Goal: Task Accomplishment & Management: Use online tool/utility

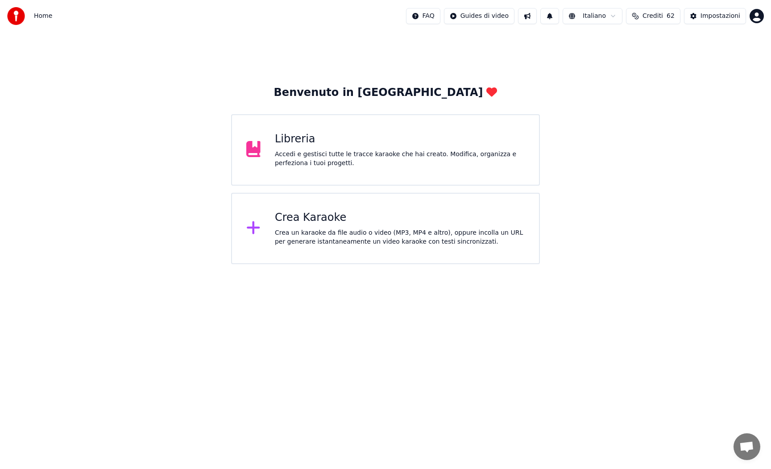
click at [253, 226] on icon at bounding box center [253, 227] width 13 height 13
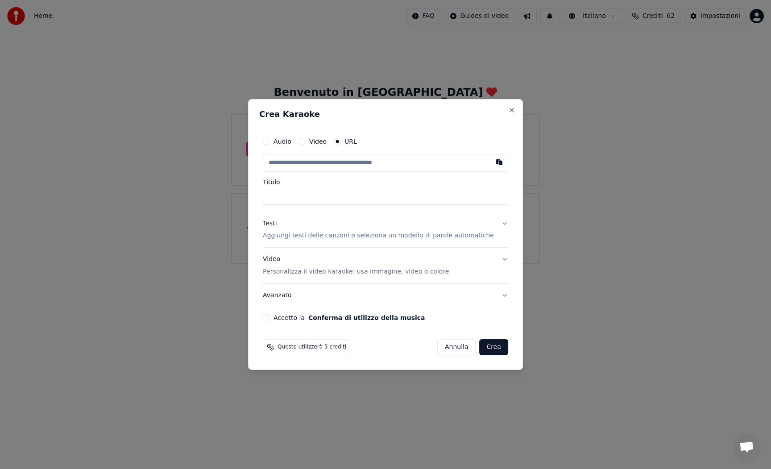
type input "**********"
click at [314, 237] on p "Aggiungi testi delle canzoni o seleziona un modello di parole automatiche" at bounding box center [378, 236] width 231 height 9
type input "**********"
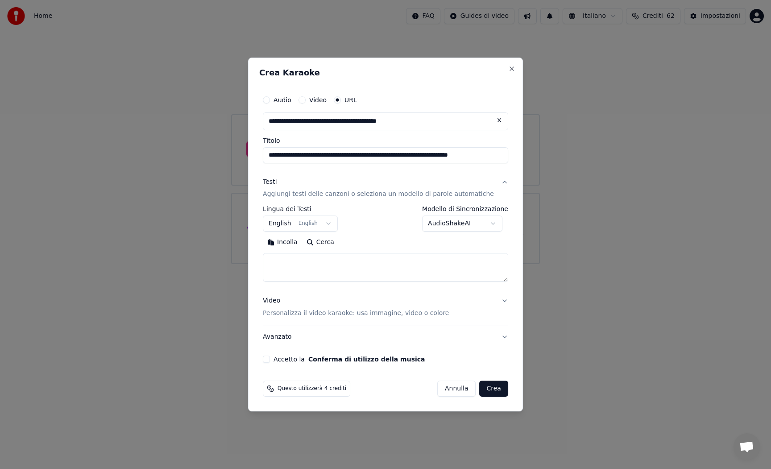
click at [284, 245] on button "Incolla" at bounding box center [282, 243] width 39 height 14
type textarea "**********"
click at [332, 221] on button "English English" at bounding box center [300, 224] width 75 height 16
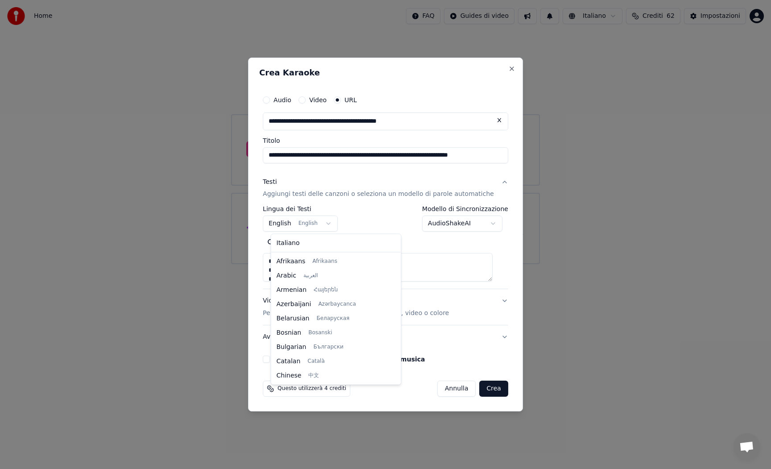
scroll to position [71, 0]
select select "**"
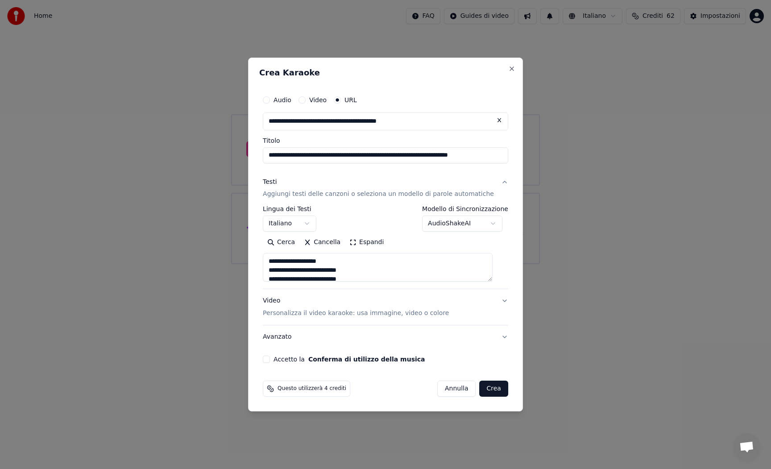
drag, startPoint x: 495, startPoint y: 154, endPoint x: 381, endPoint y: 156, distance: 113.8
click at [381, 156] on input "**********" at bounding box center [385, 155] width 245 height 16
type input "**********"
click at [270, 358] on button "Accetto la Conferma di utilizzo della musica" at bounding box center [266, 359] width 7 height 7
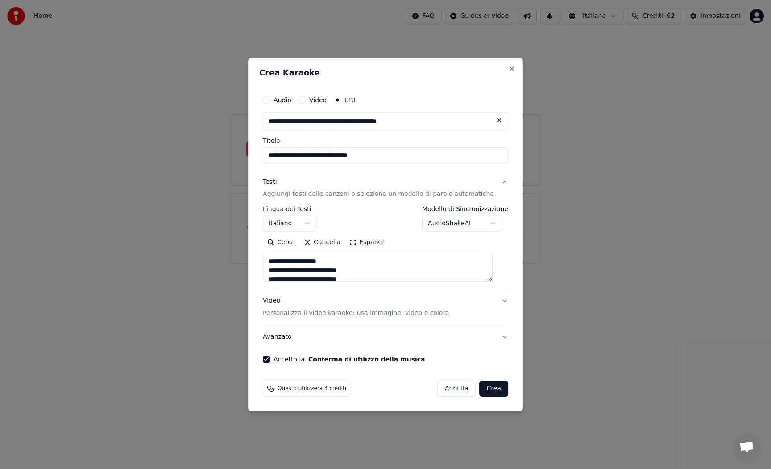
click at [489, 391] on button "Crea" at bounding box center [494, 389] width 29 height 16
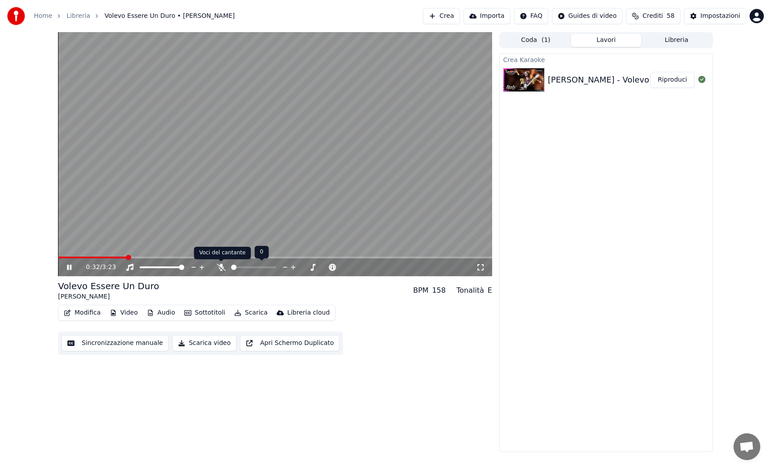
click at [220, 269] on icon at bounding box center [221, 267] width 9 height 7
click at [481, 269] on icon at bounding box center [480, 267] width 9 height 7
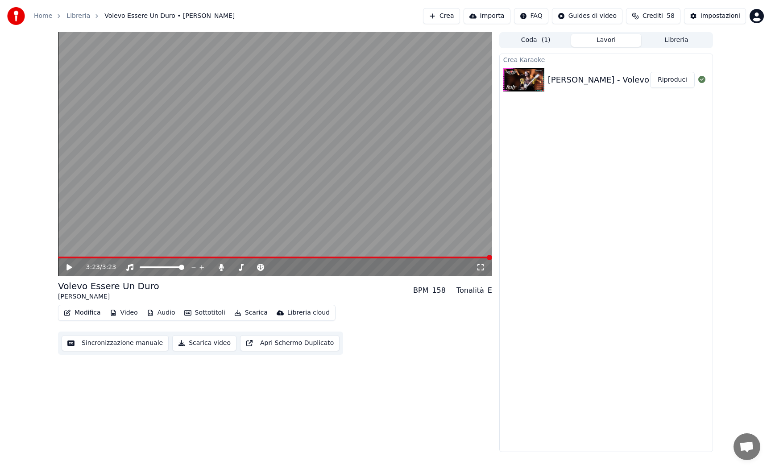
click at [669, 80] on button "Riproduci" at bounding box center [672, 80] width 45 height 16
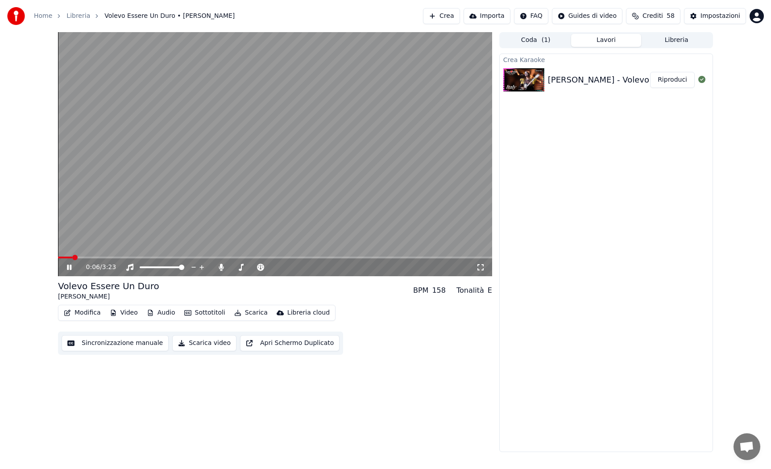
click at [236, 312] on icon "button" at bounding box center [237, 313] width 7 height 6
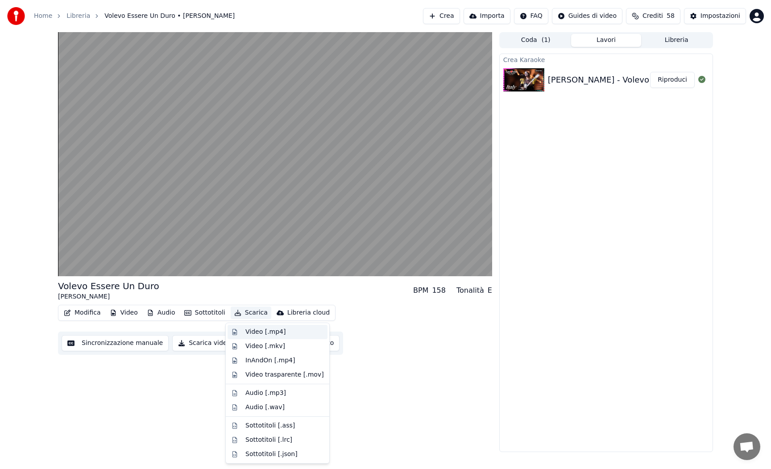
click at [245, 328] on div "Video [.mp4]" at bounding box center [278, 332] width 100 height 14
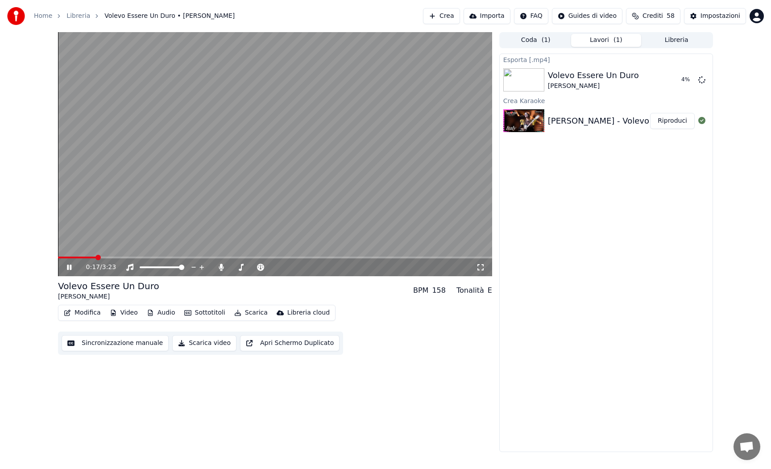
click at [67, 266] on icon at bounding box center [69, 267] width 4 height 5
click at [439, 15] on button "Crea" at bounding box center [441, 16] width 37 height 16
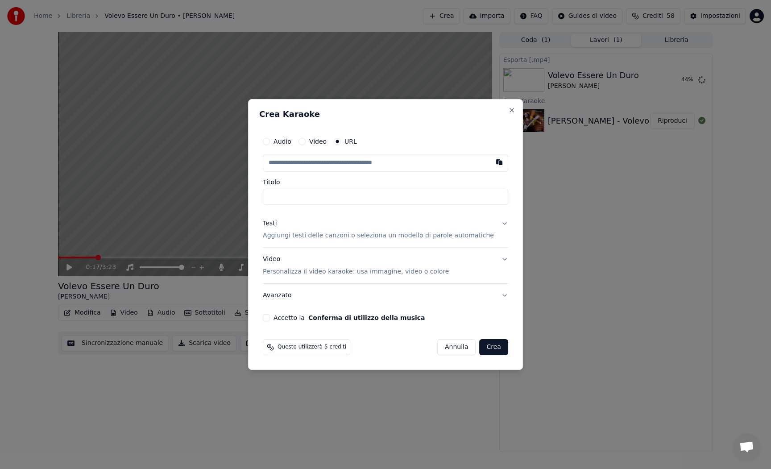
type input "**********"
click at [297, 236] on p "Aggiungi testi delle canzoni o seleziona un modello di parole automatiche" at bounding box center [378, 236] width 231 height 9
type input "**********"
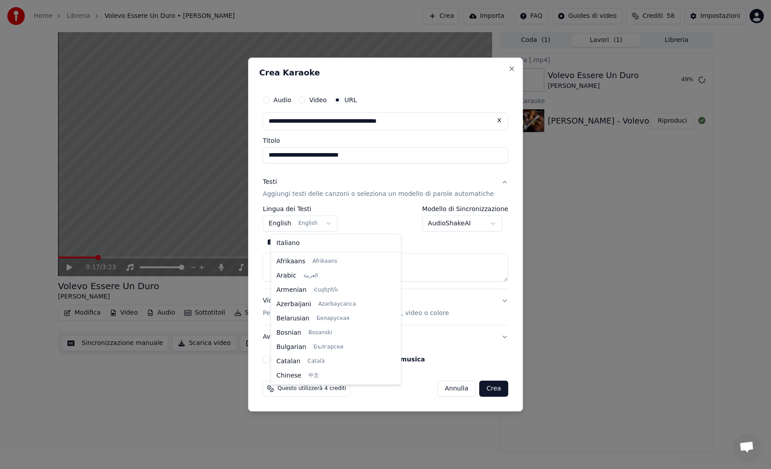
click at [333, 221] on body "**********" at bounding box center [385, 234] width 771 height 469
select select "**"
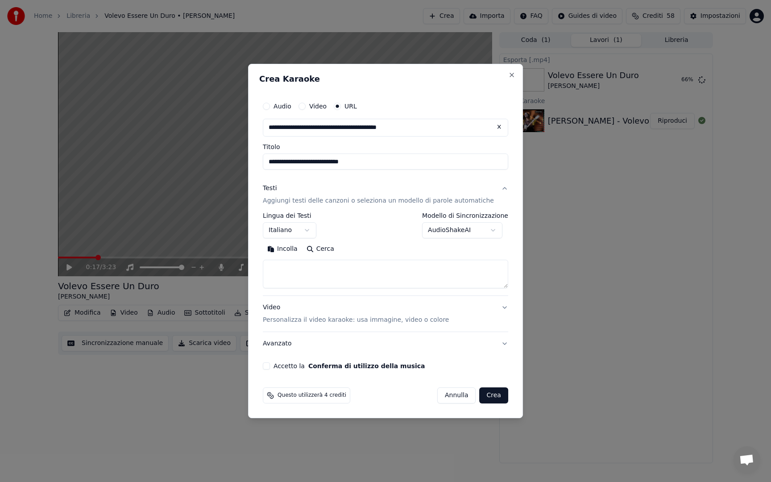
click at [279, 251] on button "Incolla" at bounding box center [282, 249] width 39 height 14
type textarea "**********"
click at [270, 366] on button "Accetto la Conferma di utilizzo della musica" at bounding box center [266, 365] width 7 height 7
click at [492, 398] on button "Crea" at bounding box center [494, 395] width 29 height 16
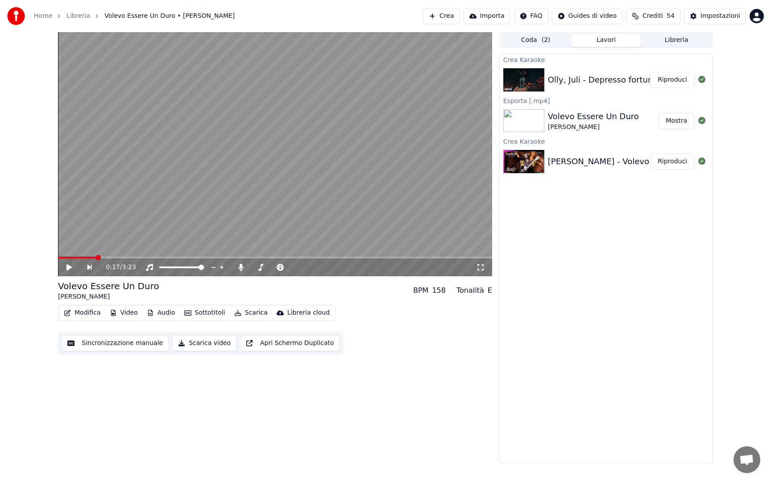
click at [671, 78] on button "Riproduci" at bounding box center [672, 80] width 45 height 16
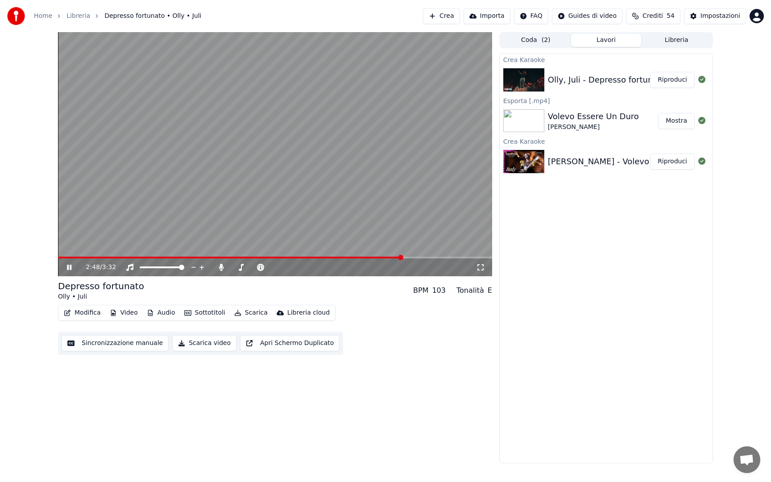
click at [69, 267] on icon at bounding box center [75, 267] width 21 height 7
click at [241, 313] on button "Scarica" at bounding box center [251, 313] width 41 height 12
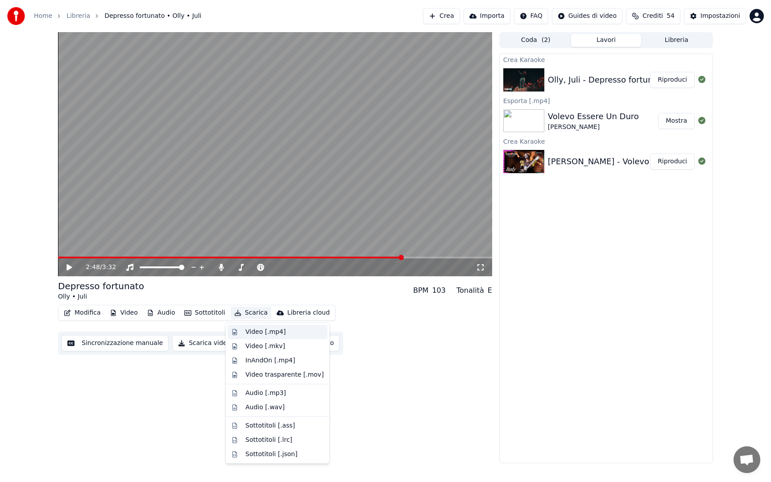
click at [247, 331] on div "Video [.mp4]" at bounding box center [265, 332] width 40 height 9
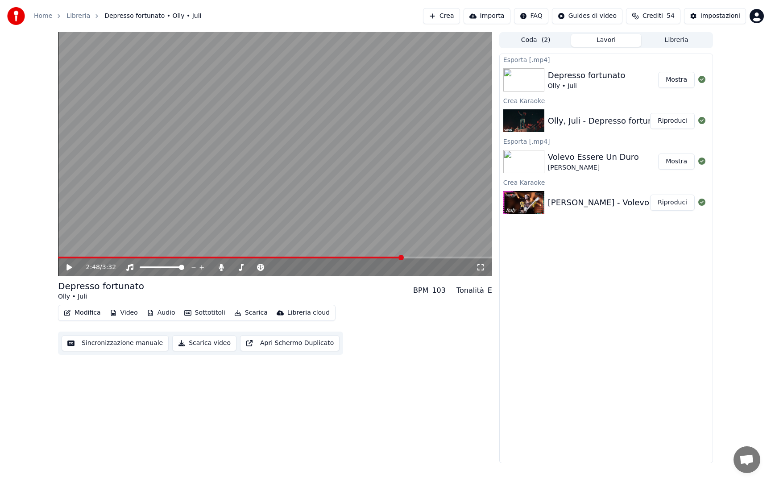
click at [389, 370] on div "2:48 / 3:32 Depresso fortunato Olly • Juli BPM 103 Tonalità E Modifica Video Au…" at bounding box center [275, 247] width 434 height 431
click at [368, 378] on div "2:48 / 3:32 Depresso fortunato Olly • Juli BPM 103 Tonalità E Modifica Video Au…" at bounding box center [275, 247] width 434 height 431
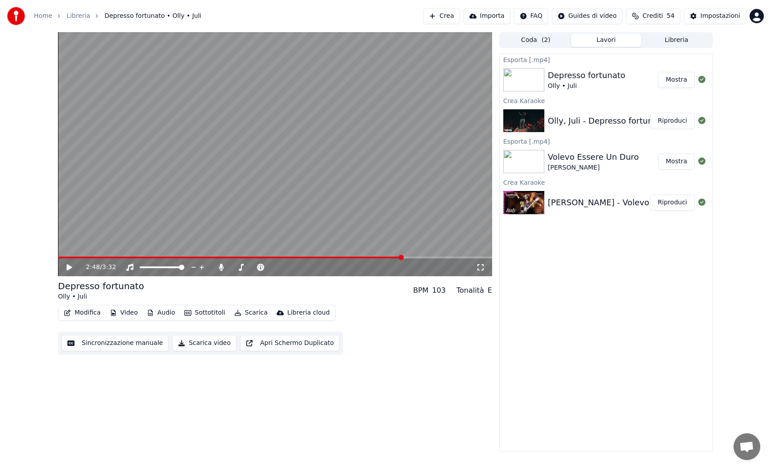
click at [440, 17] on button "Crea" at bounding box center [441, 16] width 37 height 16
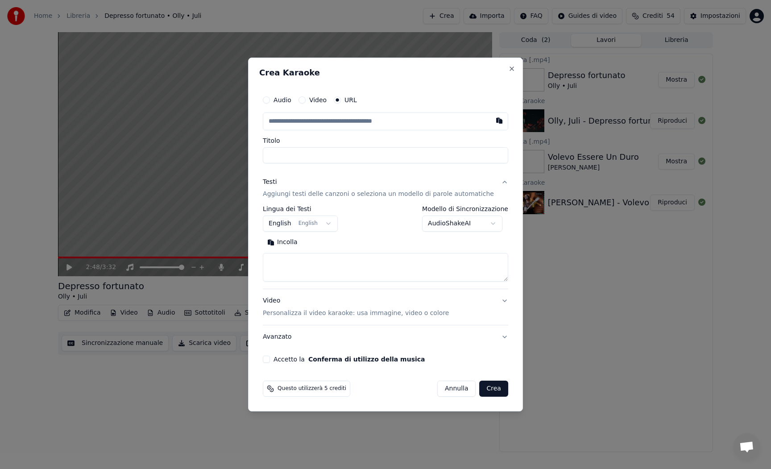
click at [270, 100] on button "Audio" at bounding box center [266, 99] width 7 height 7
click at [314, 121] on div "Scegli un file" at bounding box center [290, 121] width 54 height 16
drag, startPoint x: 285, startPoint y: 155, endPoint x: 270, endPoint y: 154, distance: 15.7
click at [270, 154] on div "**********" at bounding box center [385, 227] width 253 height 279
type input "**********"
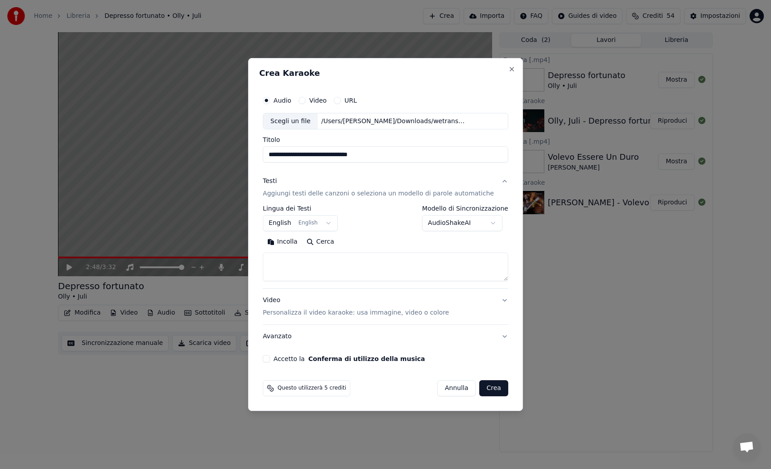
click at [279, 243] on button "Incolla" at bounding box center [282, 242] width 39 height 14
type textarea "**********"
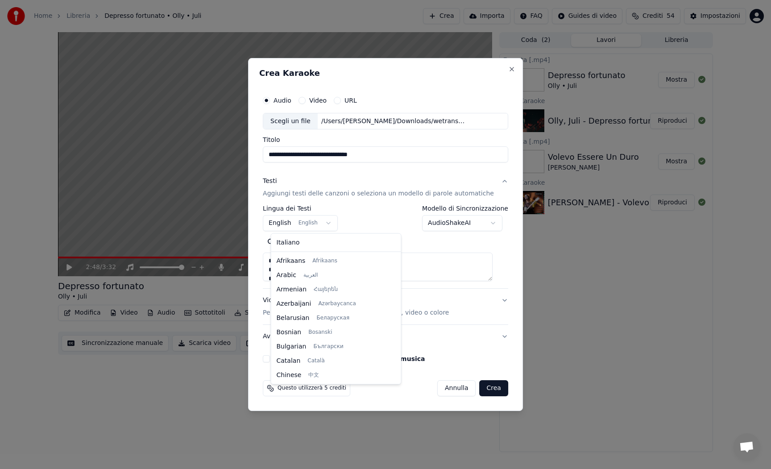
click at [331, 224] on body "**********" at bounding box center [385, 234] width 771 height 469
select select "**"
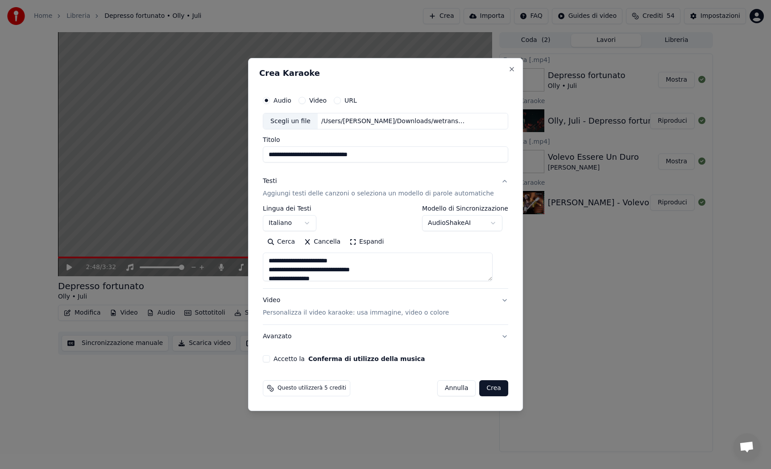
click at [329, 313] on p "Personalizza il video karaoke: usa immagine, video o colore" at bounding box center [356, 312] width 186 height 9
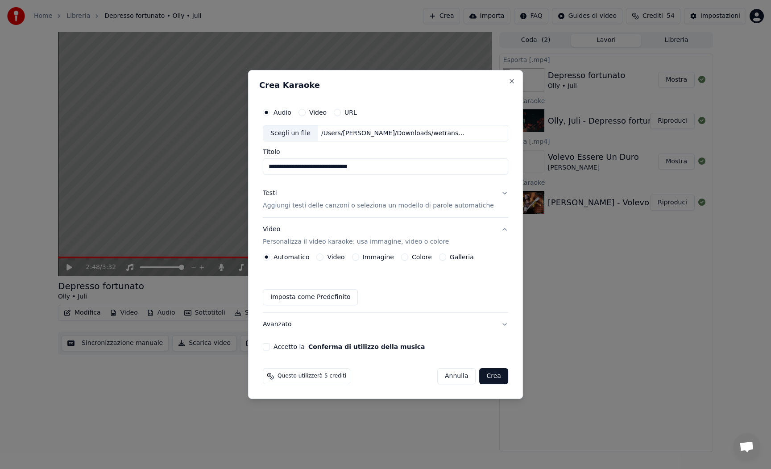
click at [359, 257] on button "Immagine" at bounding box center [355, 257] width 7 height 7
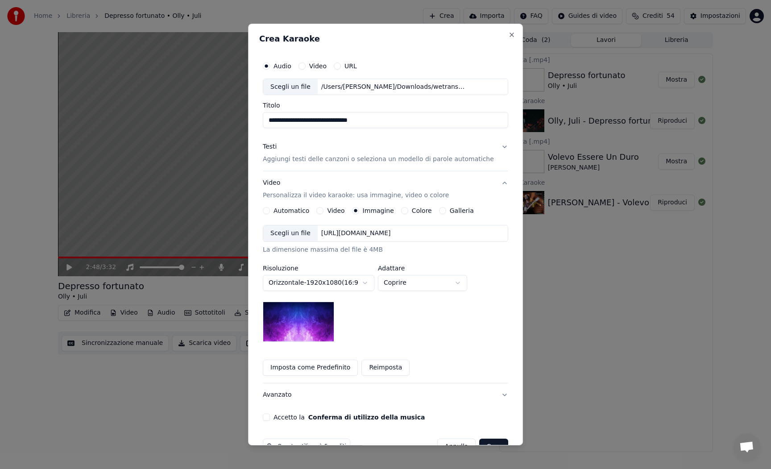
click at [310, 235] on div "Scegli un file" at bounding box center [290, 233] width 54 height 16
click at [270, 415] on button "Accetto la Conferma di utilizzo della musica" at bounding box center [266, 417] width 7 height 7
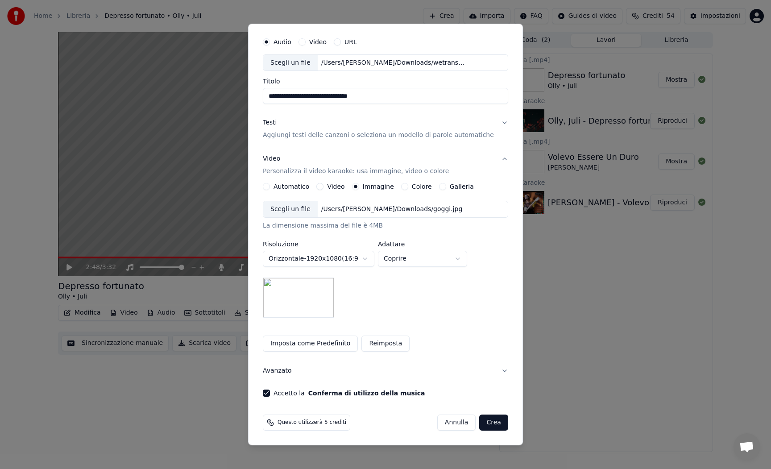
click at [486, 424] on button "Crea" at bounding box center [494, 423] width 29 height 16
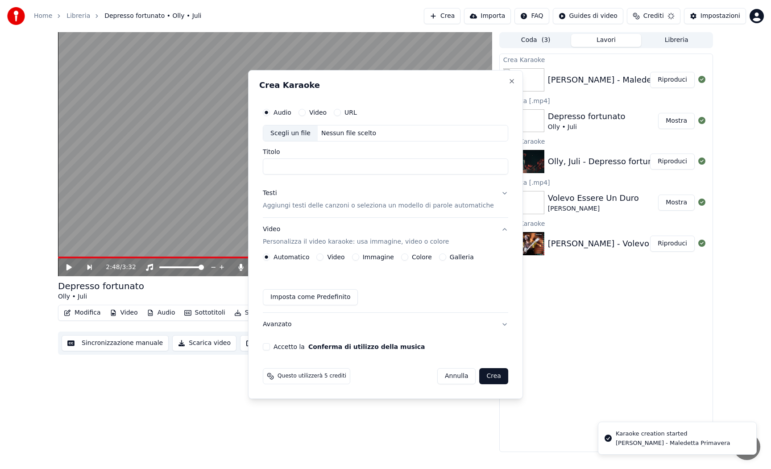
scroll to position [0, 0]
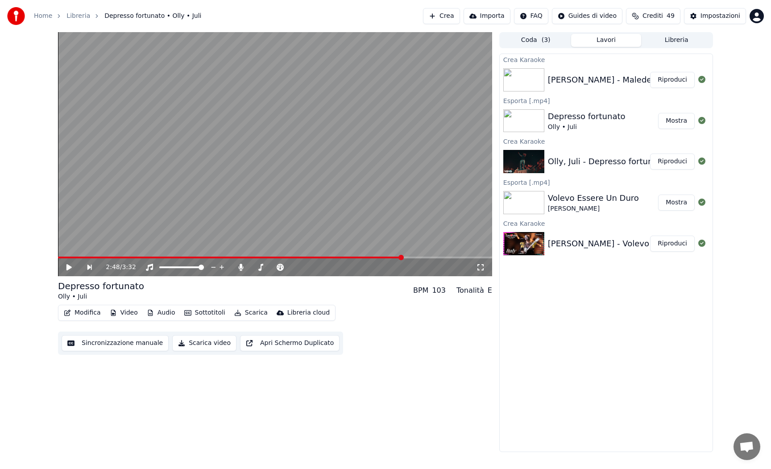
click at [664, 83] on button "Riproduci" at bounding box center [672, 80] width 45 height 16
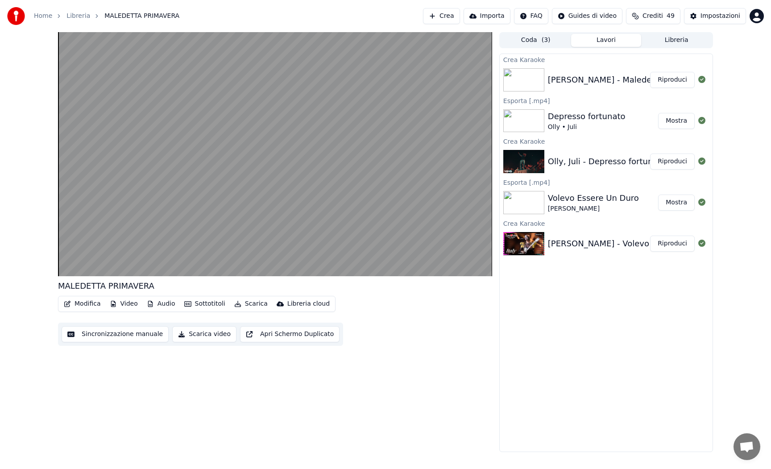
click at [88, 303] on button "Modifica" at bounding box center [82, 304] width 44 height 12
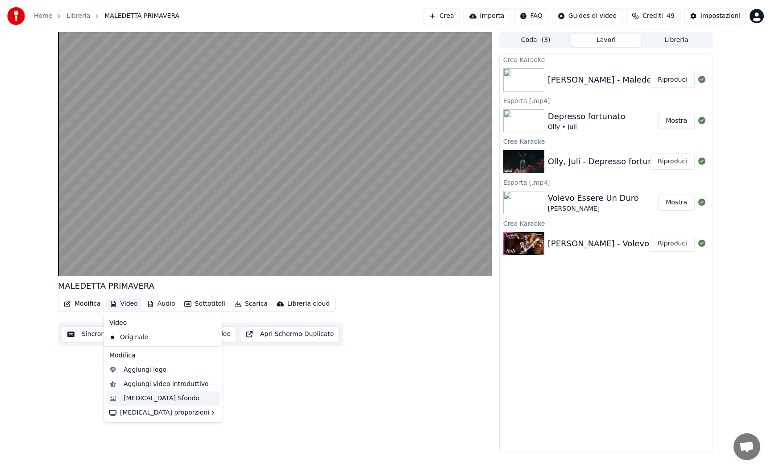
click at [137, 399] on div "[MEDICAL_DATA] Sfondo" at bounding box center [162, 398] width 76 height 9
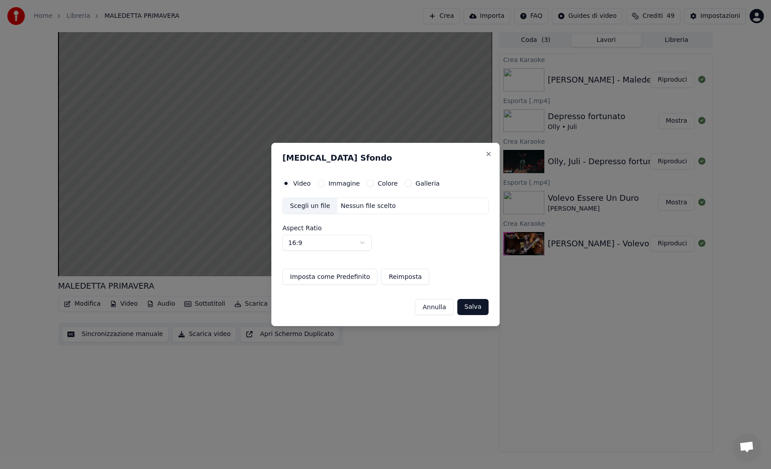
click at [321, 183] on button "Immagine" at bounding box center [321, 183] width 7 height 7
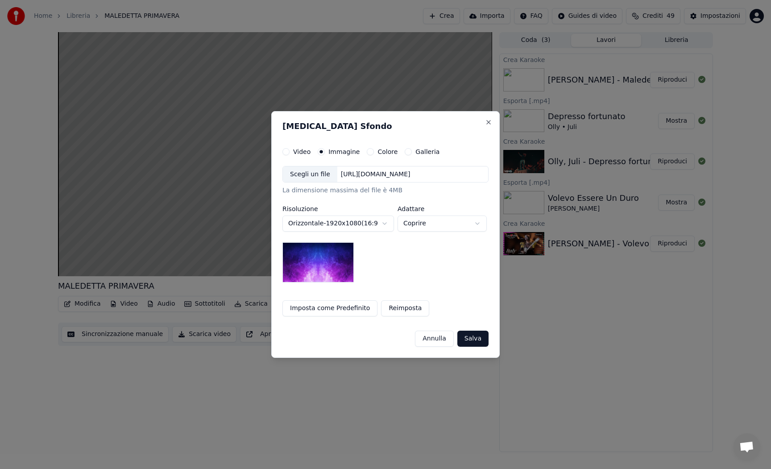
click at [310, 172] on div "Scegli un file" at bounding box center [310, 174] width 54 height 16
click at [475, 340] on button "Salva" at bounding box center [472, 339] width 31 height 16
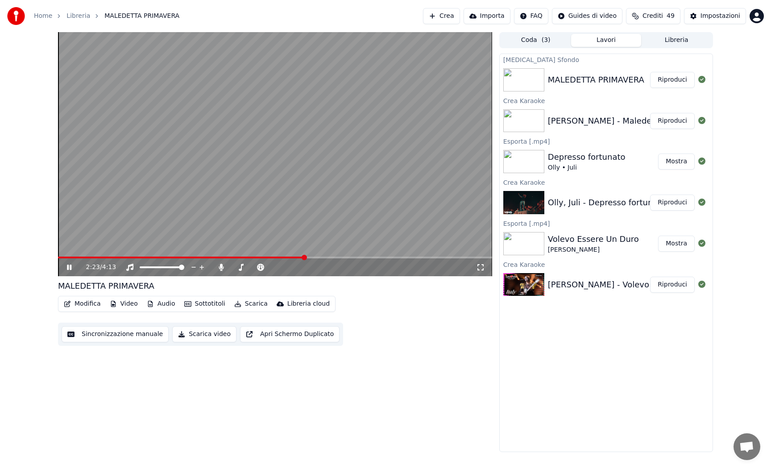
click at [671, 80] on button "Riproduci" at bounding box center [672, 80] width 45 height 16
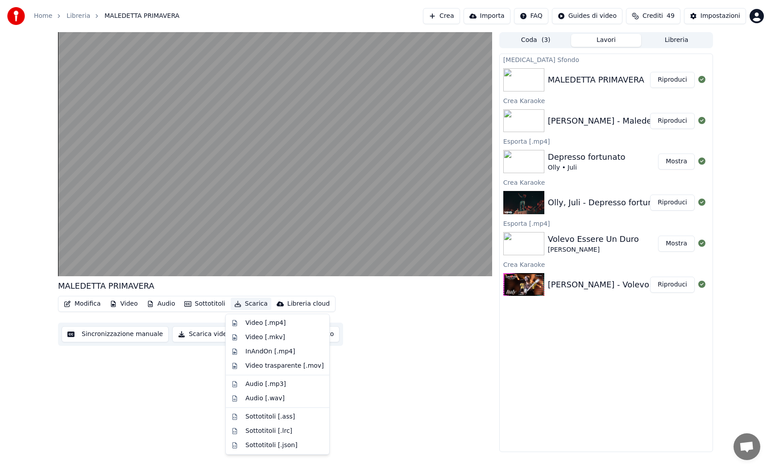
click at [235, 303] on icon "button" at bounding box center [238, 304] width 6 height 6
click at [248, 321] on div "Video [.mp4]" at bounding box center [265, 323] width 40 height 9
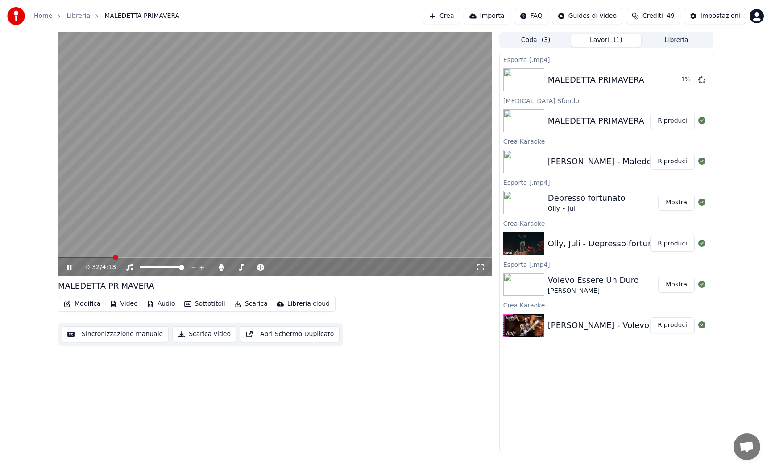
click at [610, 38] on button "Lavori ( 1 )" at bounding box center [606, 40] width 71 height 13
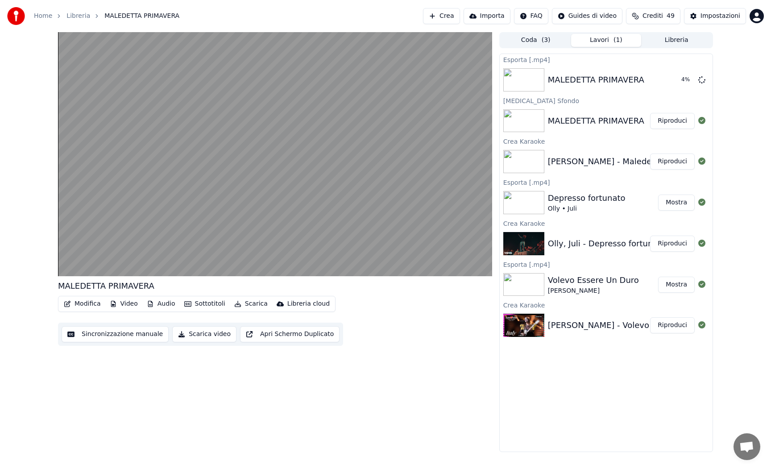
click at [617, 41] on span "( 1 )" at bounding box center [618, 40] width 9 height 9
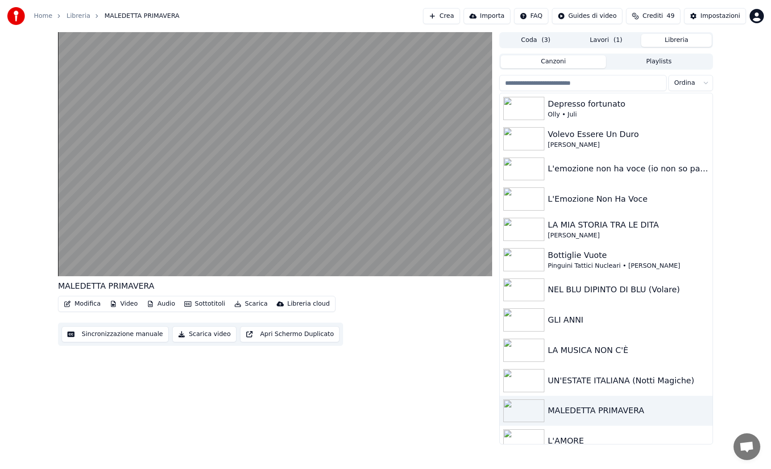
click at [662, 39] on button "Libreria" at bounding box center [676, 40] width 71 height 13
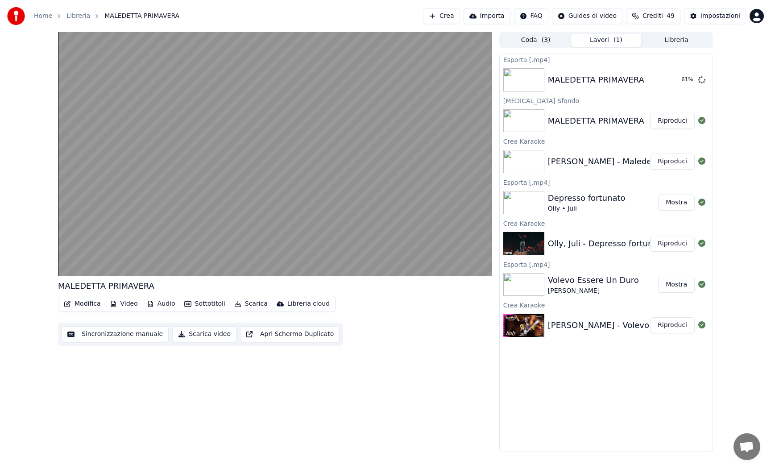
click at [610, 37] on button "Lavori ( 1 )" at bounding box center [606, 40] width 71 height 13
click at [671, 75] on button "Mostra" at bounding box center [676, 80] width 37 height 16
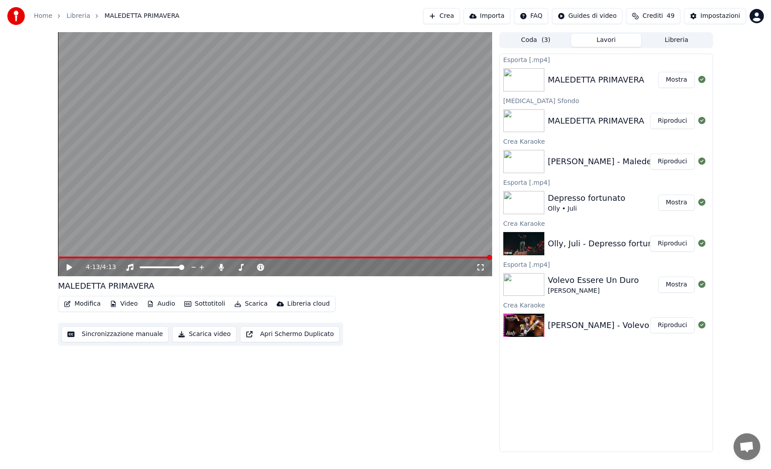
click at [620, 41] on button "Lavori" at bounding box center [606, 40] width 71 height 13
click at [611, 41] on button "Lavori" at bounding box center [606, 40] width 71 height 13
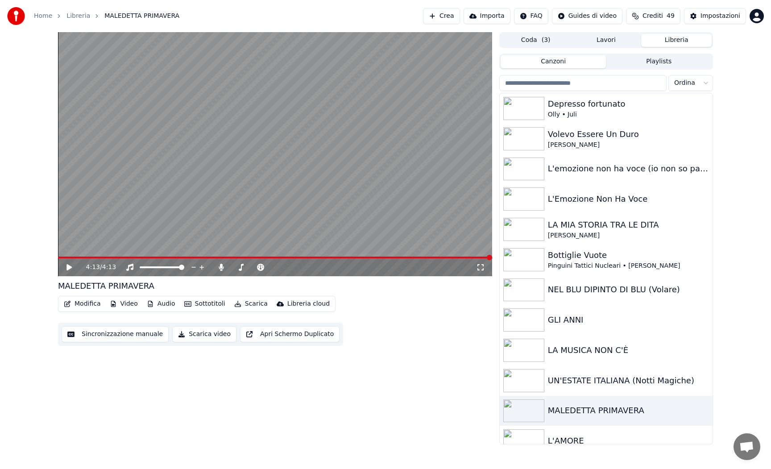
click at [675, 42] on button "Libreria" at bounding box center [676, 40] width 71 height 13
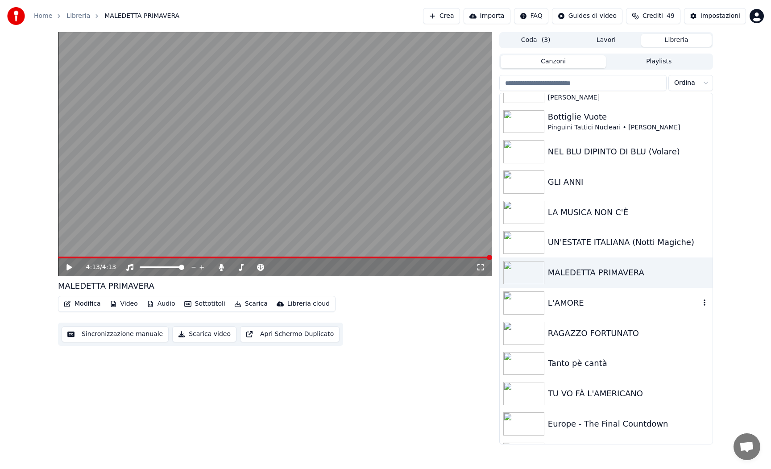
scroll to position [141, 0]
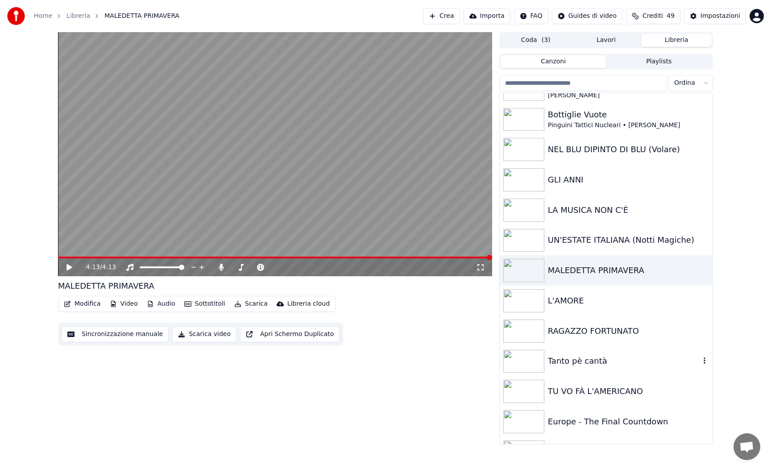
click at [576, 363] on div "Tanto pè cantà" at bounding box center [624, 361] width 152 height 12
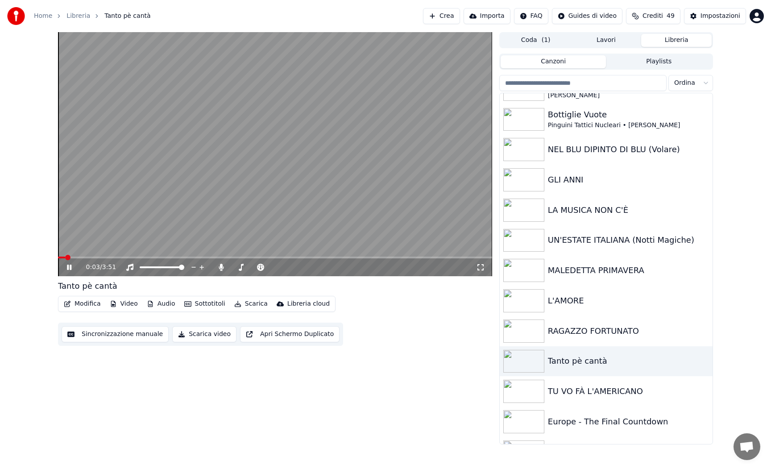
click at [68, 266] on icon at bounding box center [69, 267] width 4 height 5
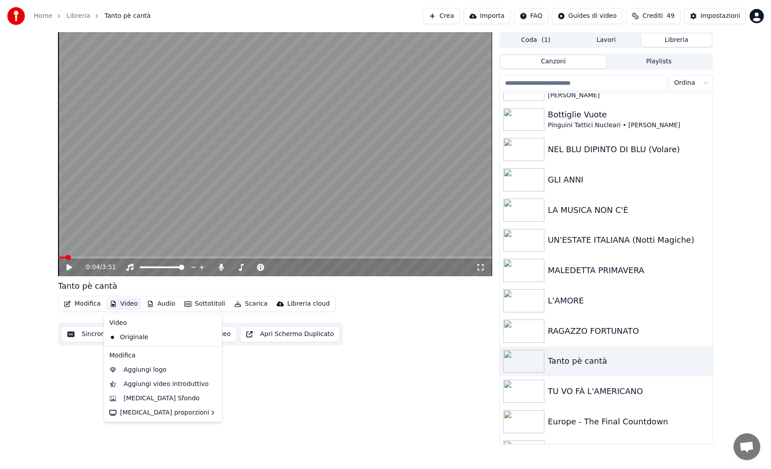
click at [115, 303] on icon "button" at bounding box center [113, 304] width 7 height 6
click at [129, 399] on div "[MEDICAL_DATA] Sfondo" at bounding box center [162, 398] width 76 height 9
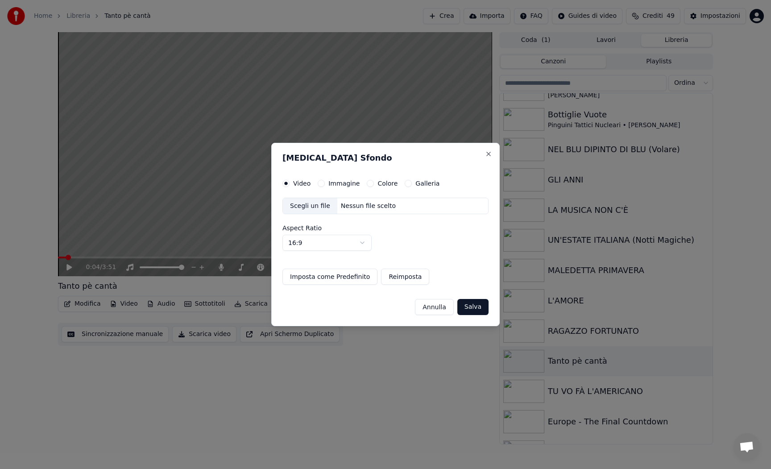
click at [320, 183] on button "Immagine" at bounding box center [321, 183] width 7 height 7
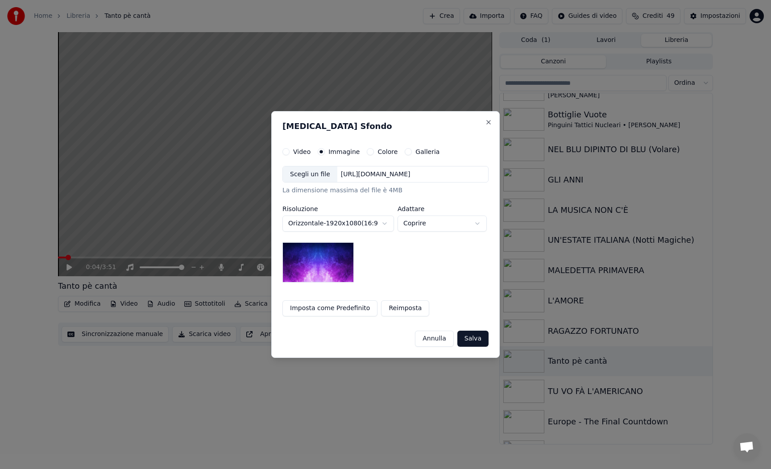
click at [316, 173] on div "Scegli un file" at bounding box center [310, 174] width 54 height 16
click at [467, 339] on button "Salva" at bounding box center [473, 339] width 31 height 16
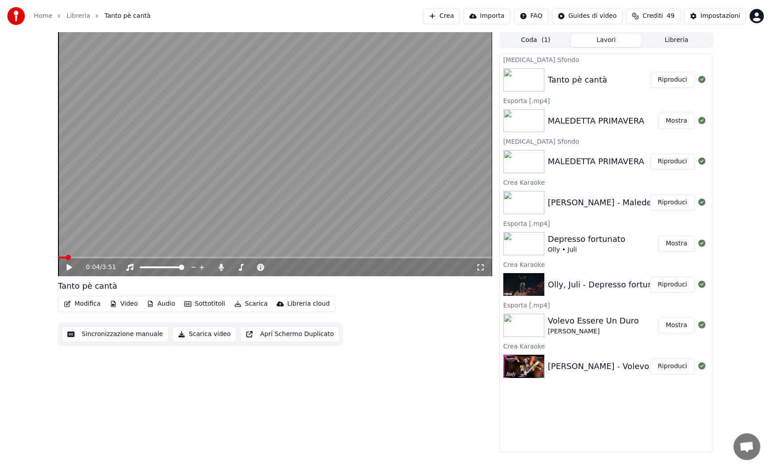
click at [665, 81] on button "Riproduci" at bounding box center [672, 80] width 45 height 16
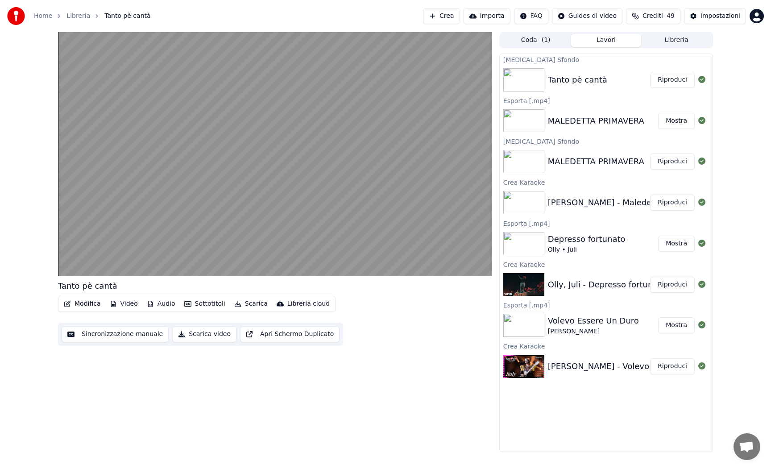
click at [243, 304] on button "Scarica" at bounding box center [251, 304] width 41 height 12
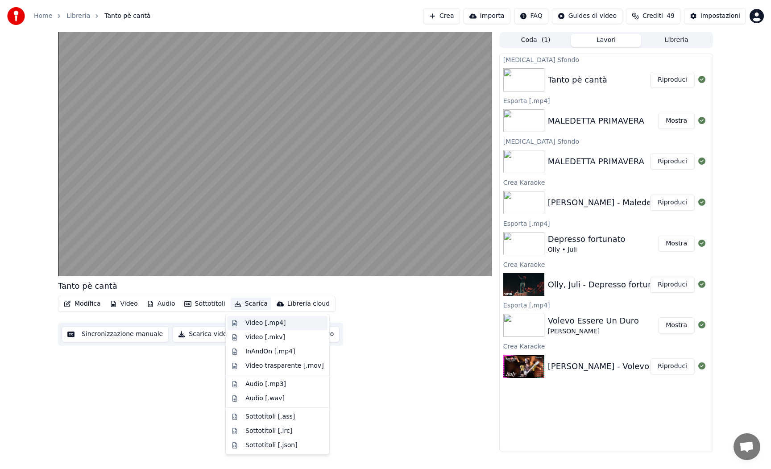
click at [248, 320] on div "Video [.mp4]" at bounding box center [265, 323] width 40 height 9
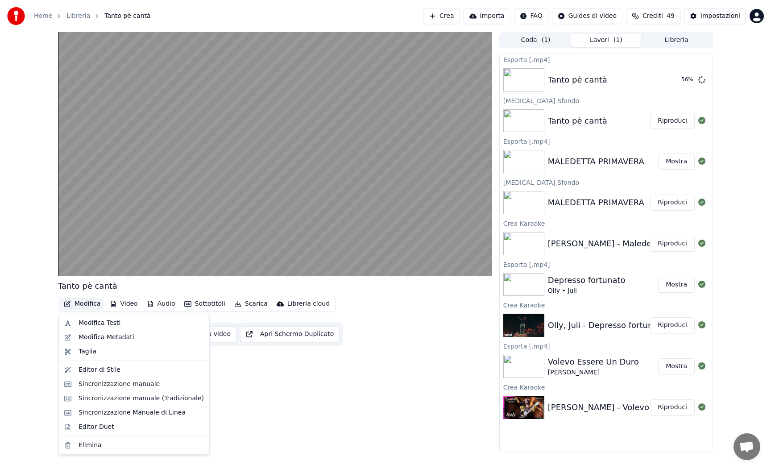
click at [78, 301] on button "Modifica" at bounding box center [82, 304] width 44 height 12
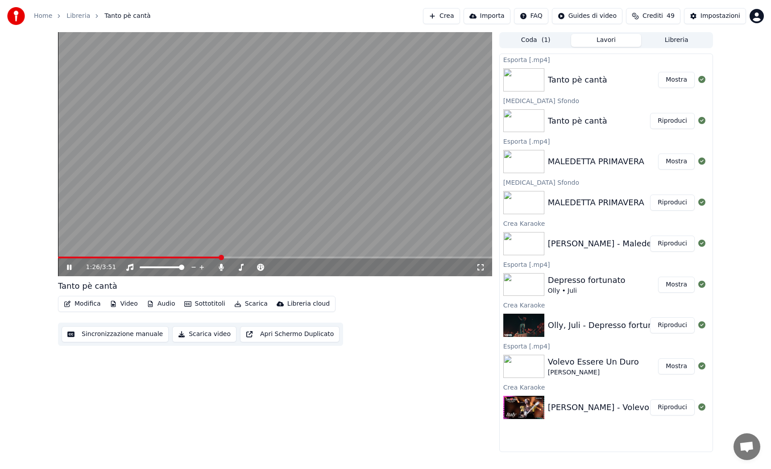
click at [69, 269] on icon at bounding box center [75, 267] width 21 height 7
click at [667, 41] on button "Libreria" at bounding box center [676, 40] width 71 height 13
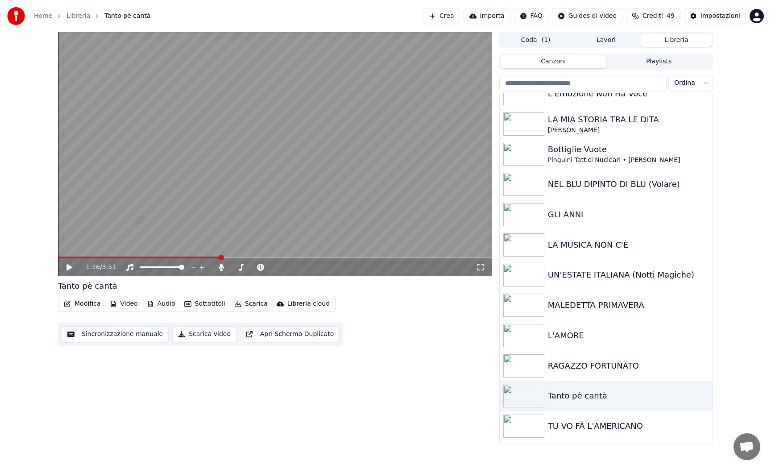
scroll to position [104, 0]
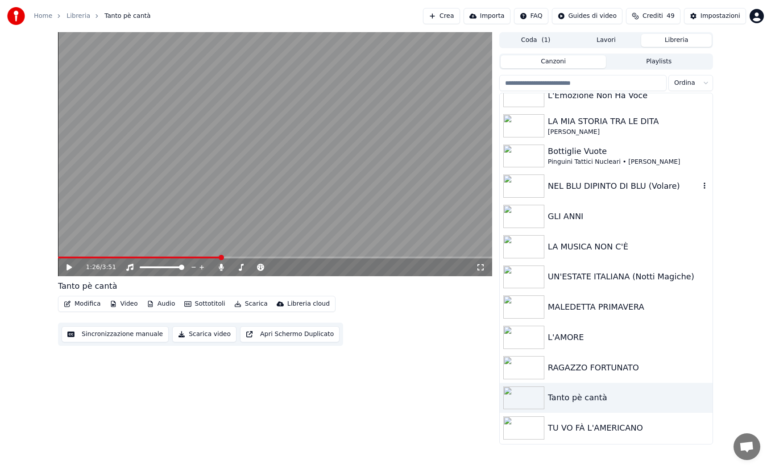
click at [570, 185] on div "NEL BLU DIPINTO DI BLU (Volare)" at bounding box center [624, 186] width 152 height 12
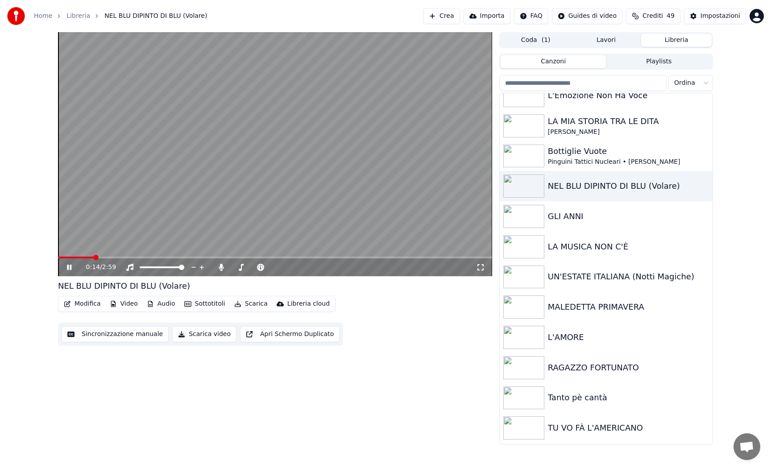
click at [68, 266] on icon at bounding box center [69, 267] width 4 height 5
click at [113, 305] on icon "button" at bounding box center [113, 304] width 5 height 6
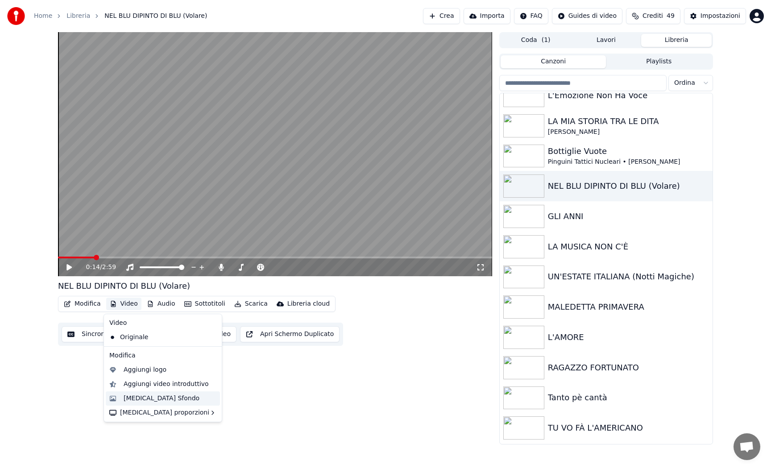
click at [121, 398] on div "[MEDICAL_DATA] Sfondo" at bounding box center [163, 398] width 114 height 14
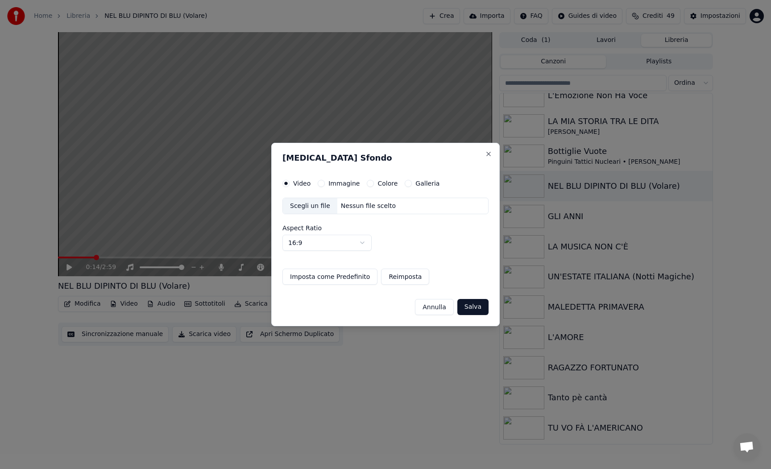
click at [322, 180] on button "Immagine" at bounding box center [321, 183] width 7 height 7
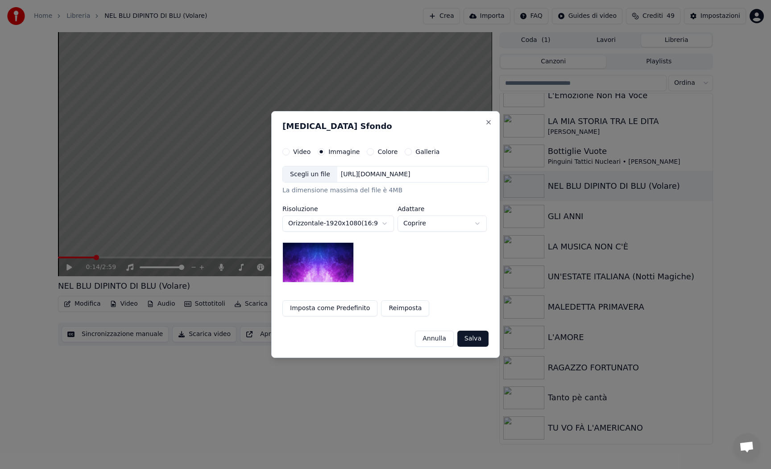
click at [324, 177] on div "Scegli un file" at bounding box center [310, 174] width 54 height 16
click at [475, 339] on button "Salva" at bounding box center [473, 339] width 31 height 16
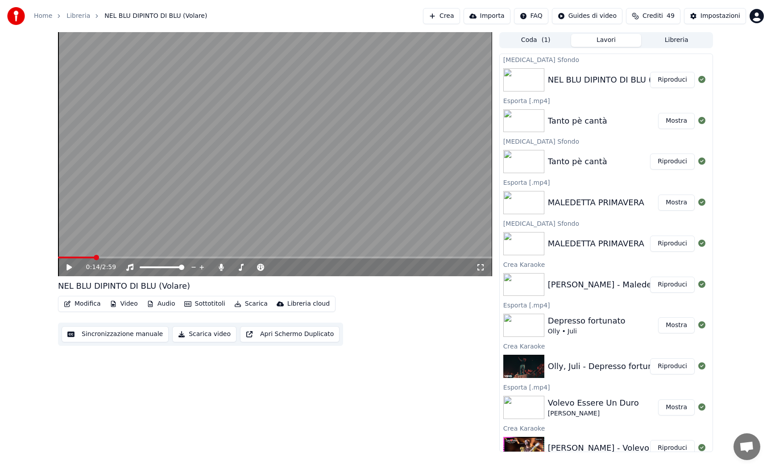
click at [669, 82] on button "Riproduci" at bounding box center [672, 80] width 45 height 16
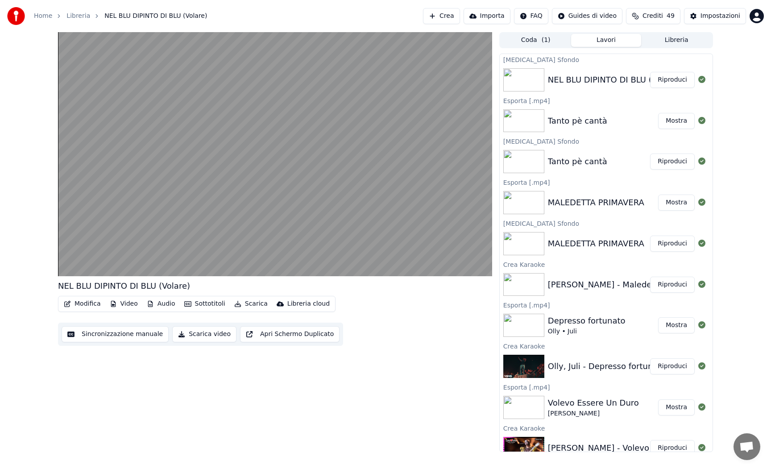
click at [240, 305] on button "Scarica" at bounding box center [251, 304] width 41 height 12
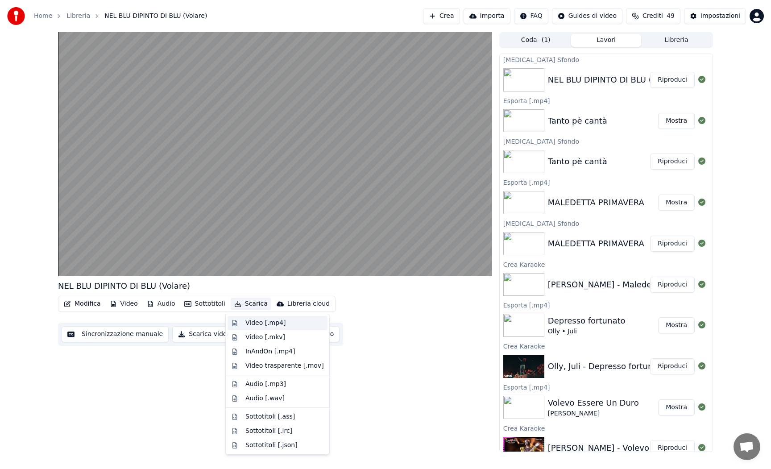
click at [248, 320] on div "Video [.mp4]" at bounding box center [265, 323] width 40 height 9
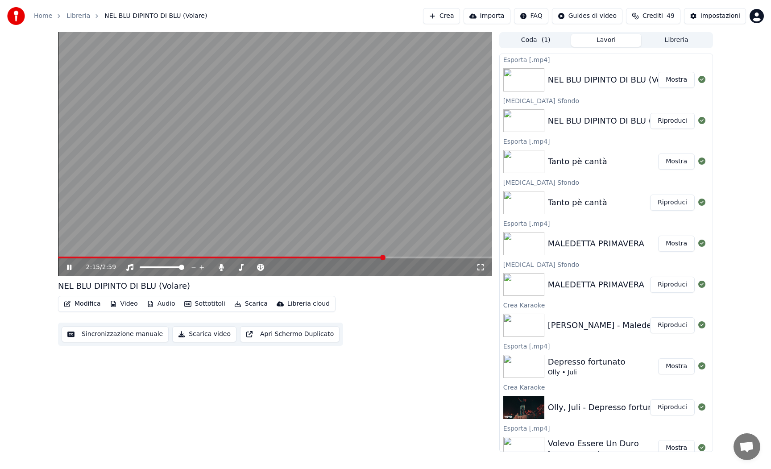
click at [671, 42] on button "Libreria" at bounding box center [676, 40] width 71 height 13
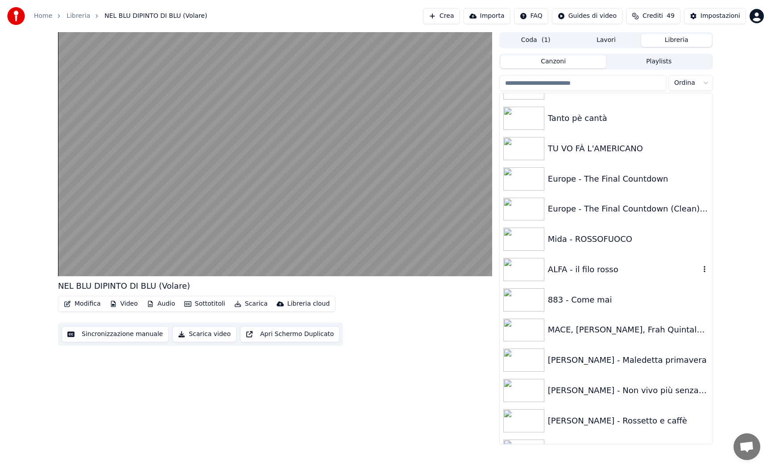
scroll to position [382, 0]
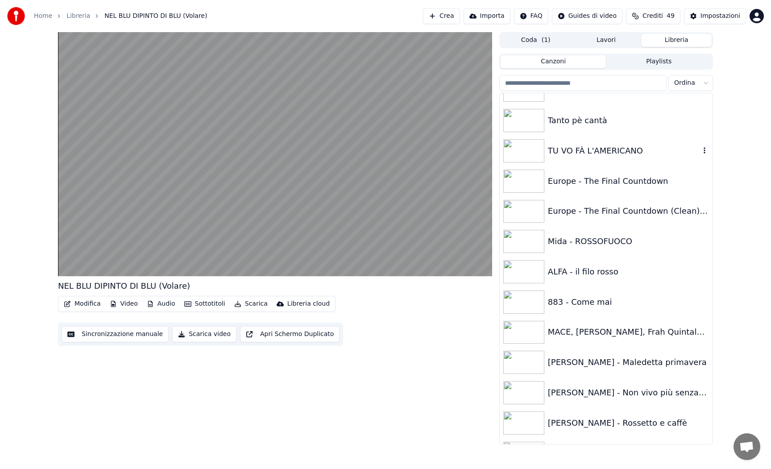
click at [579, 156] on div "TU VO FÀ L'AMERICANO" at bounding box center [624, 151] width 152 height 12
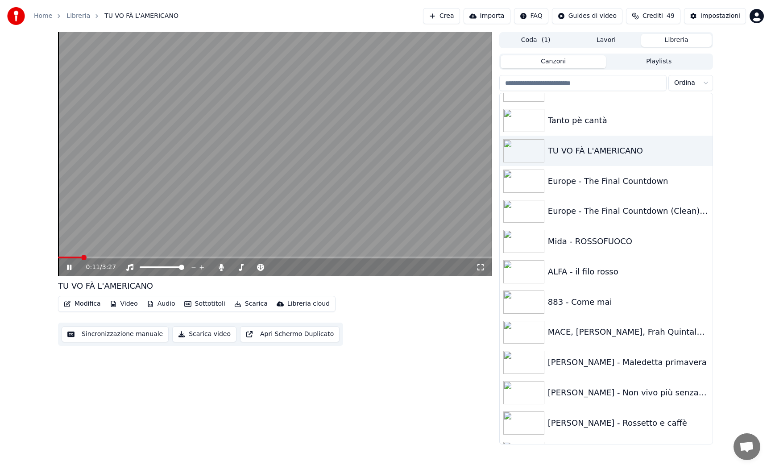
click at [71, 268] on icon at bounding box center [69, 267] width 4 height 5
click at [119, 301] on button "Video" at bounding box center [123, 304] width 35 height 12
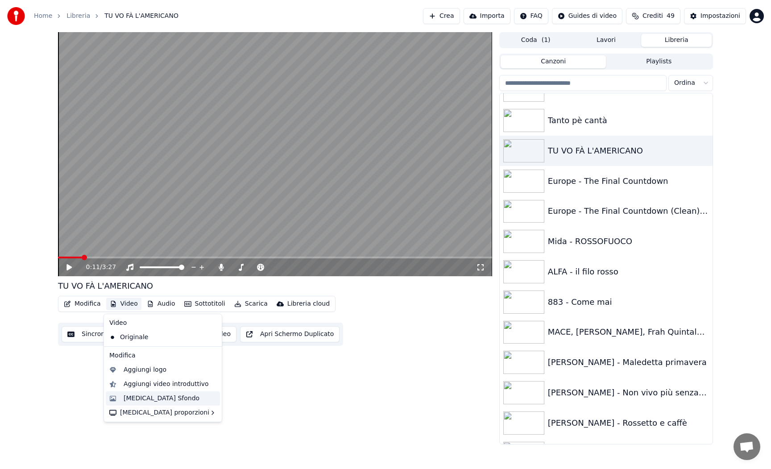
click at [127, 400] on div "[MEDICAL_DATA] Sfondo" at bounding box center [162, 398] width 76 height 9
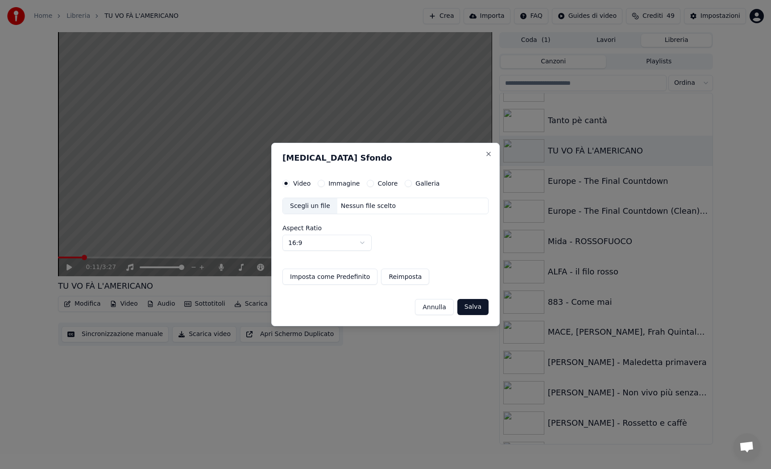
click at [322, 181] on button "Immagine" at bounding box center [321, 183] width 7 height 7
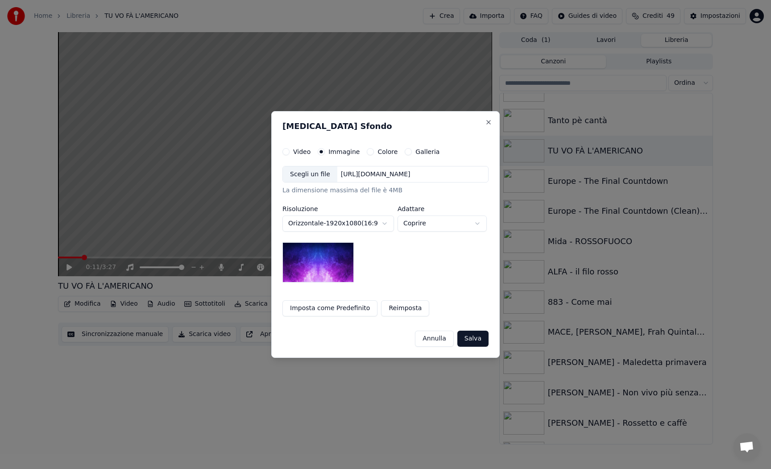
click at [320, 173] on div "Scegli un file" at bounding box center [310, 174] width 54 height 16
click at [475, 341] on button "Salva" at bounding box center [473, 339] width 31 height 16
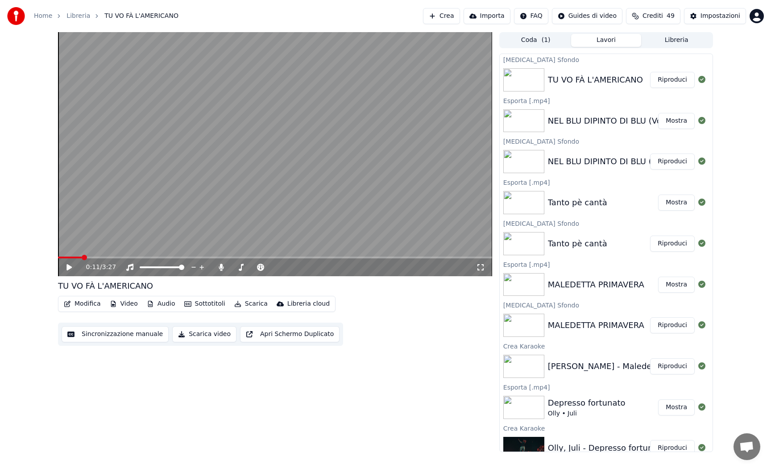
click at [662, 82] on button "Riproduci" at bounding box center [672, 80] width 45 height 16
click at [202, 304] on button "Sottotitoli" at bounding box center [205, 304] width 48 height 12
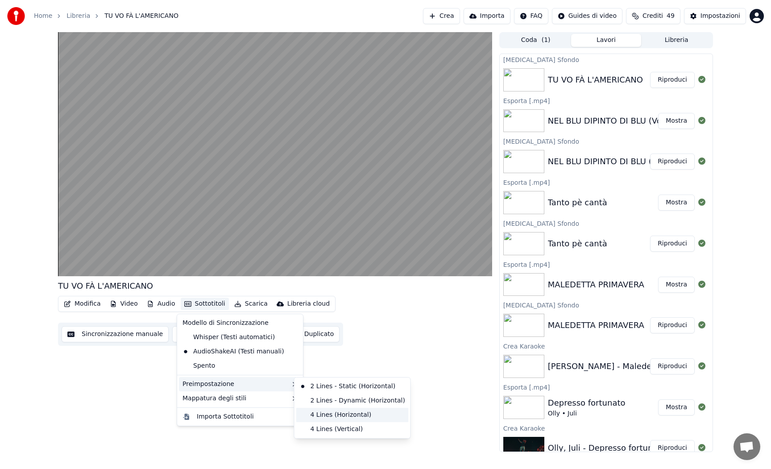
click at [328, 416] on div "4 Lines (Horizontal)" at bounding box center [352, 415] width 112 height 14
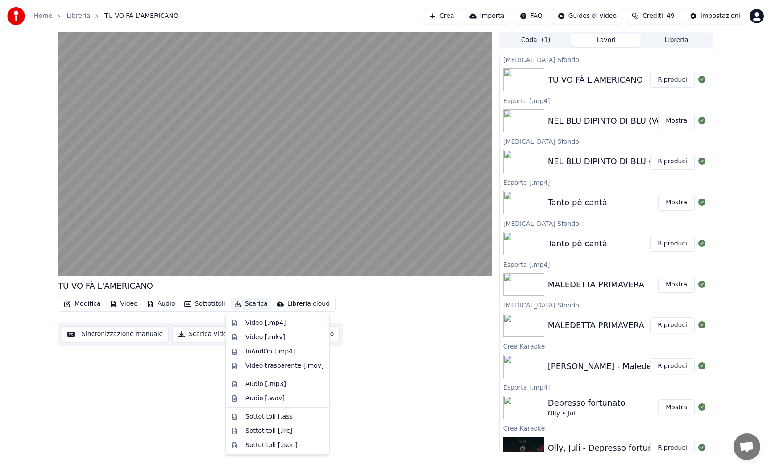
click at [237, 303] on icon "button" at bounding box center [237, 304] width 7 height 6
click at [256, 325] on div "Video [.mp4]" at bounding box center [265, 323] width 40 height 9
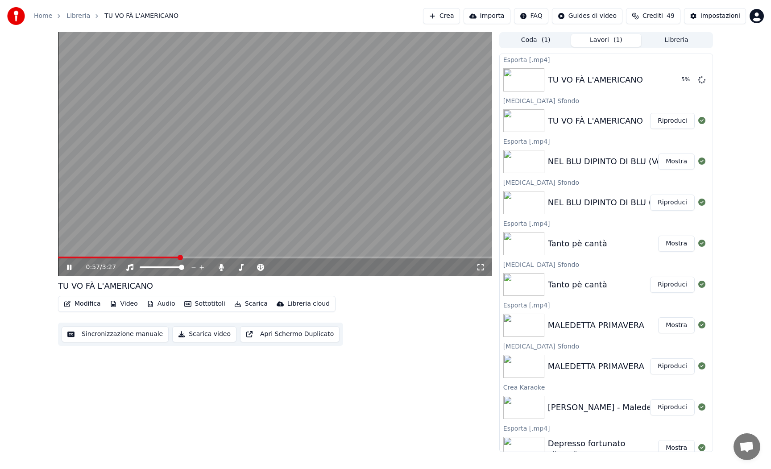
click at [69, 268] on icon at bounding box center [75, 267] width 21 height 7
